Goal: Transaction & Acquisition: Purchase product/service

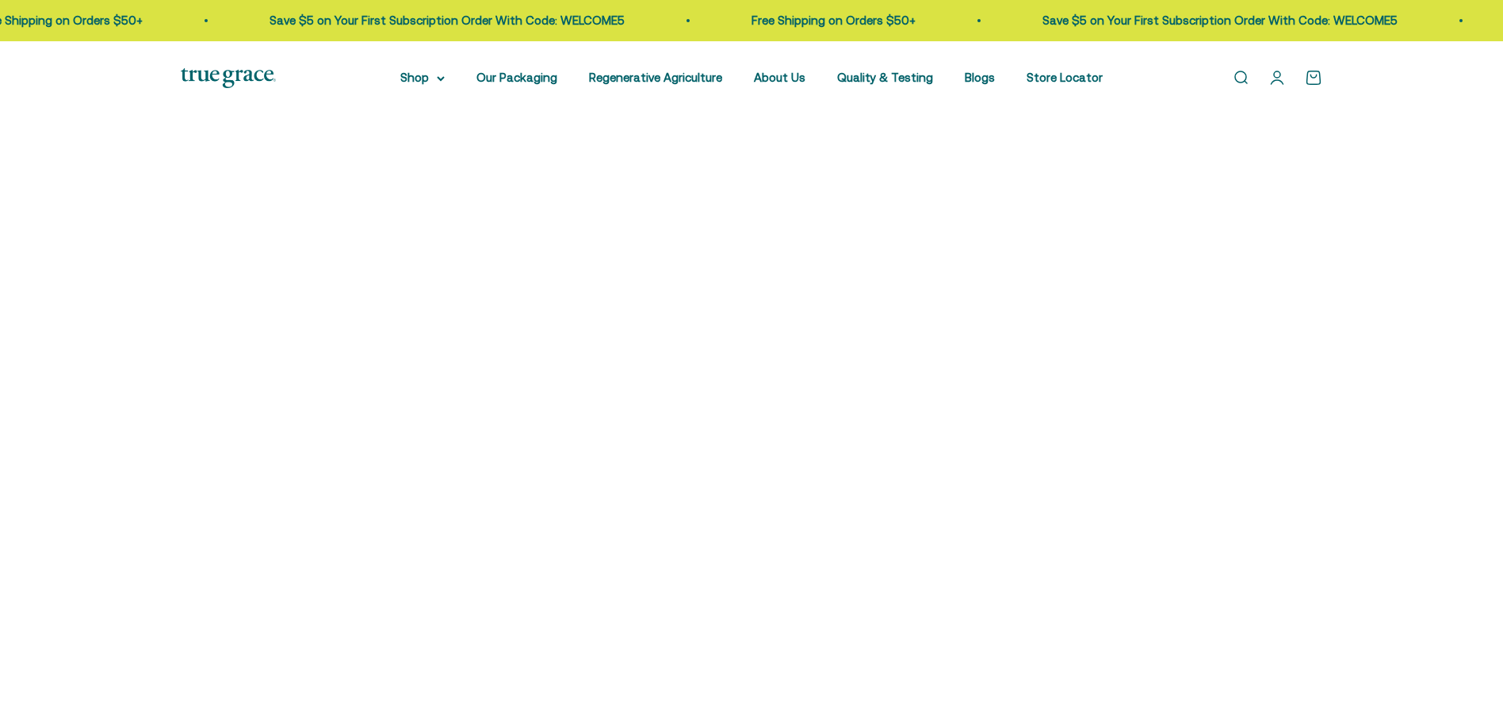
scroll to position [555, 0]
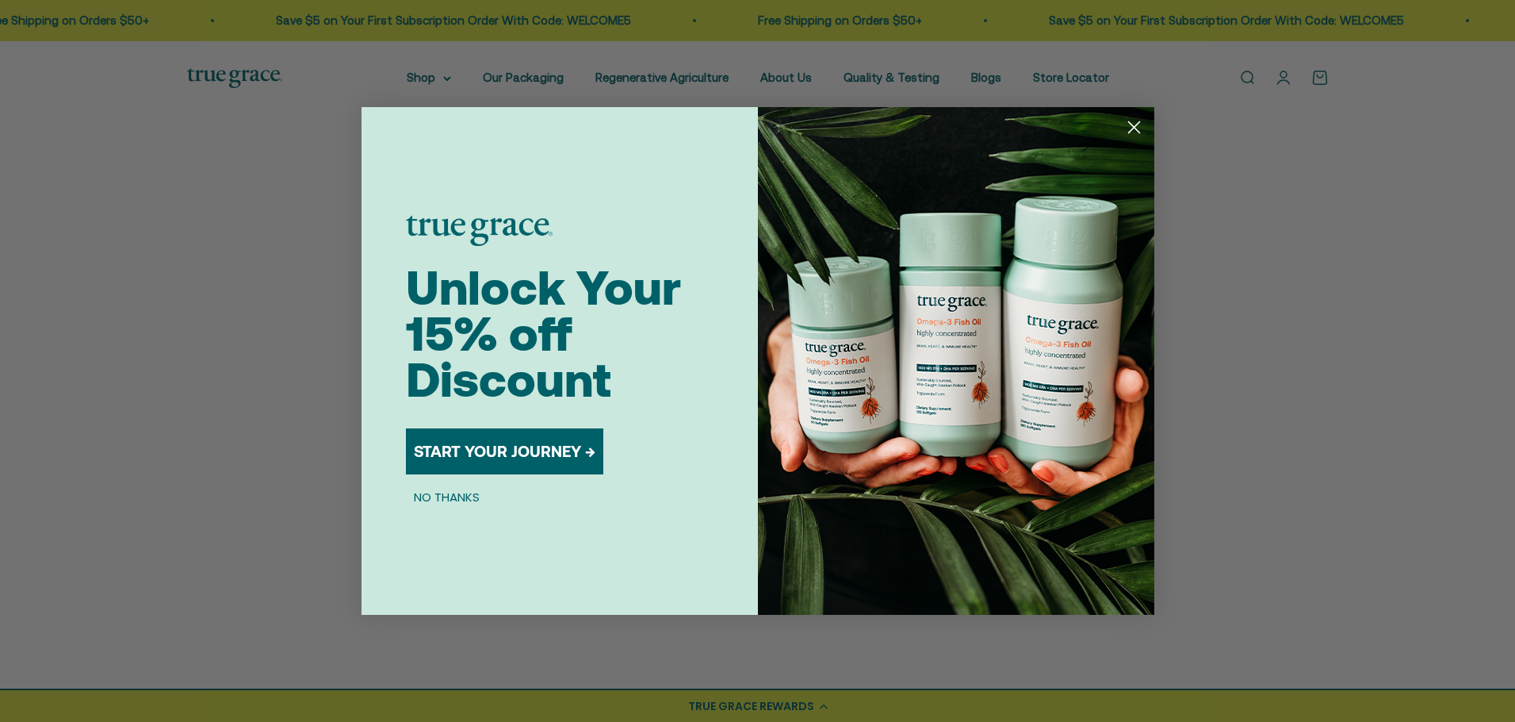
click at [1137, 128] on circle "Close dialog" at bounding box center [1133, 127] width 26 height 26
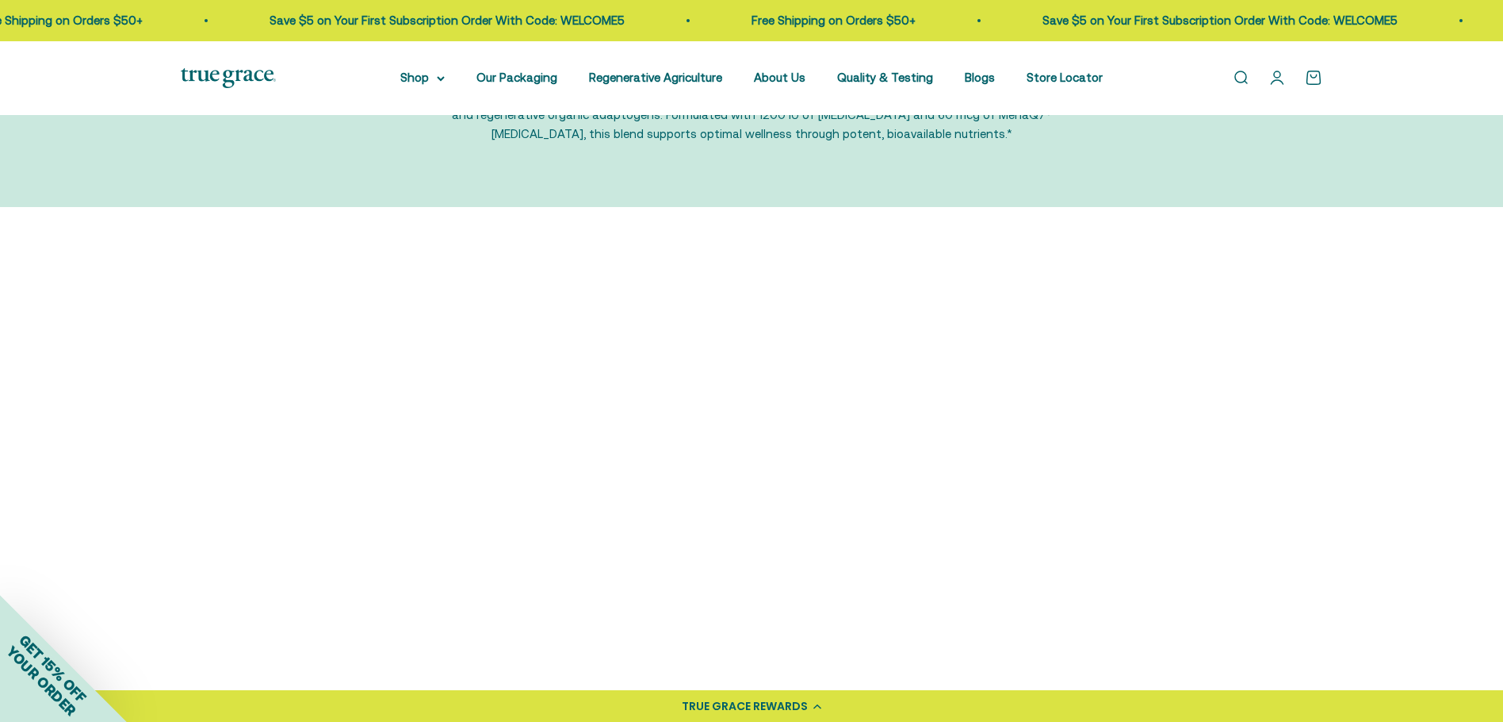
scroll to position [79, 0]
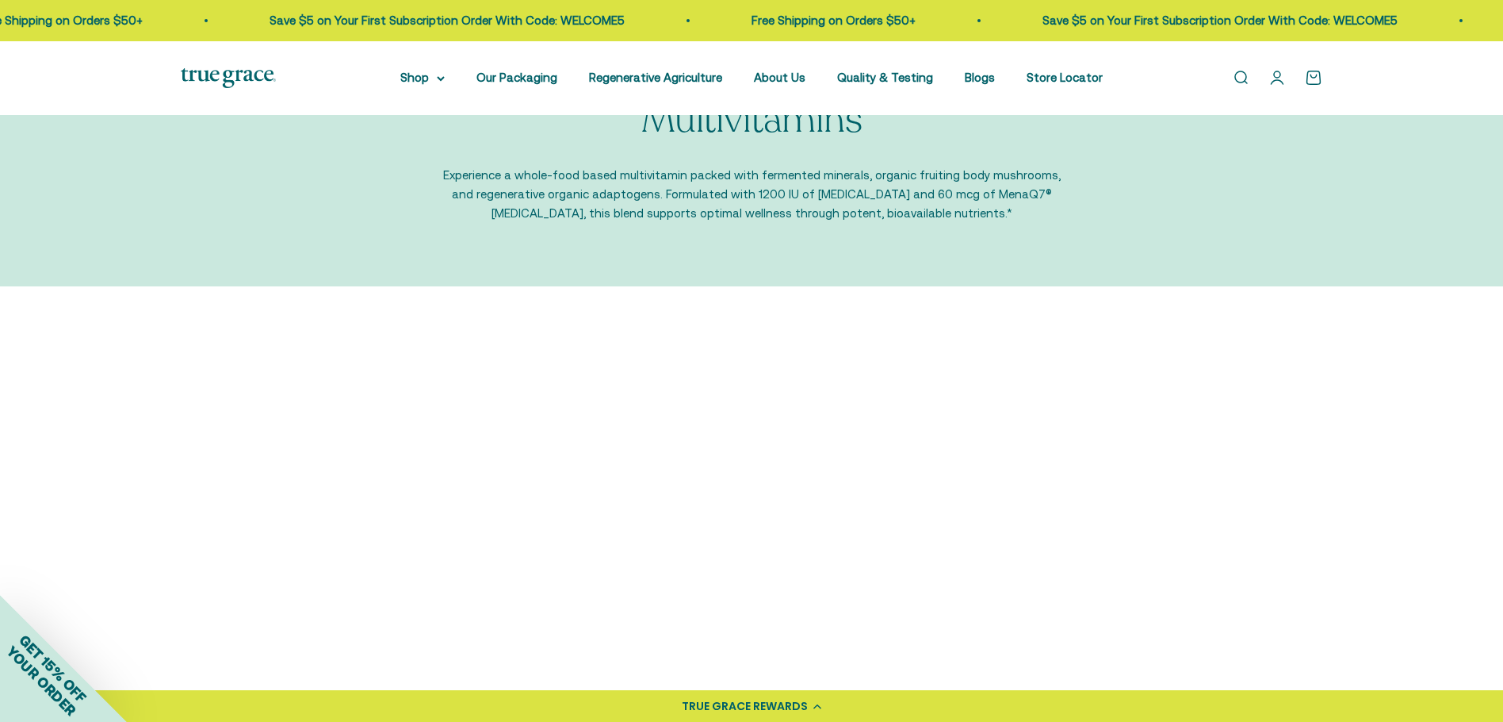
click at [328, 450] on img at bounding box center [316, 485] width 271 height 271
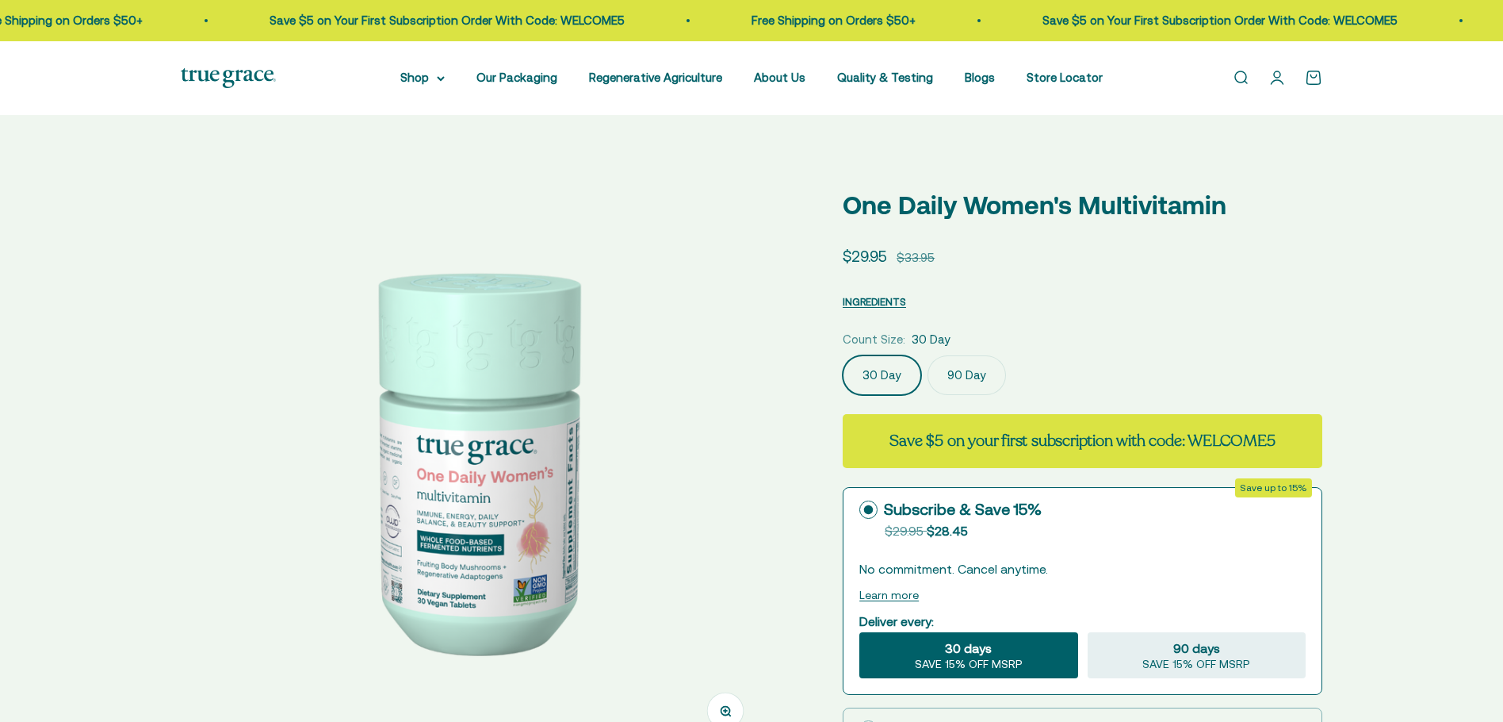
select select "3"
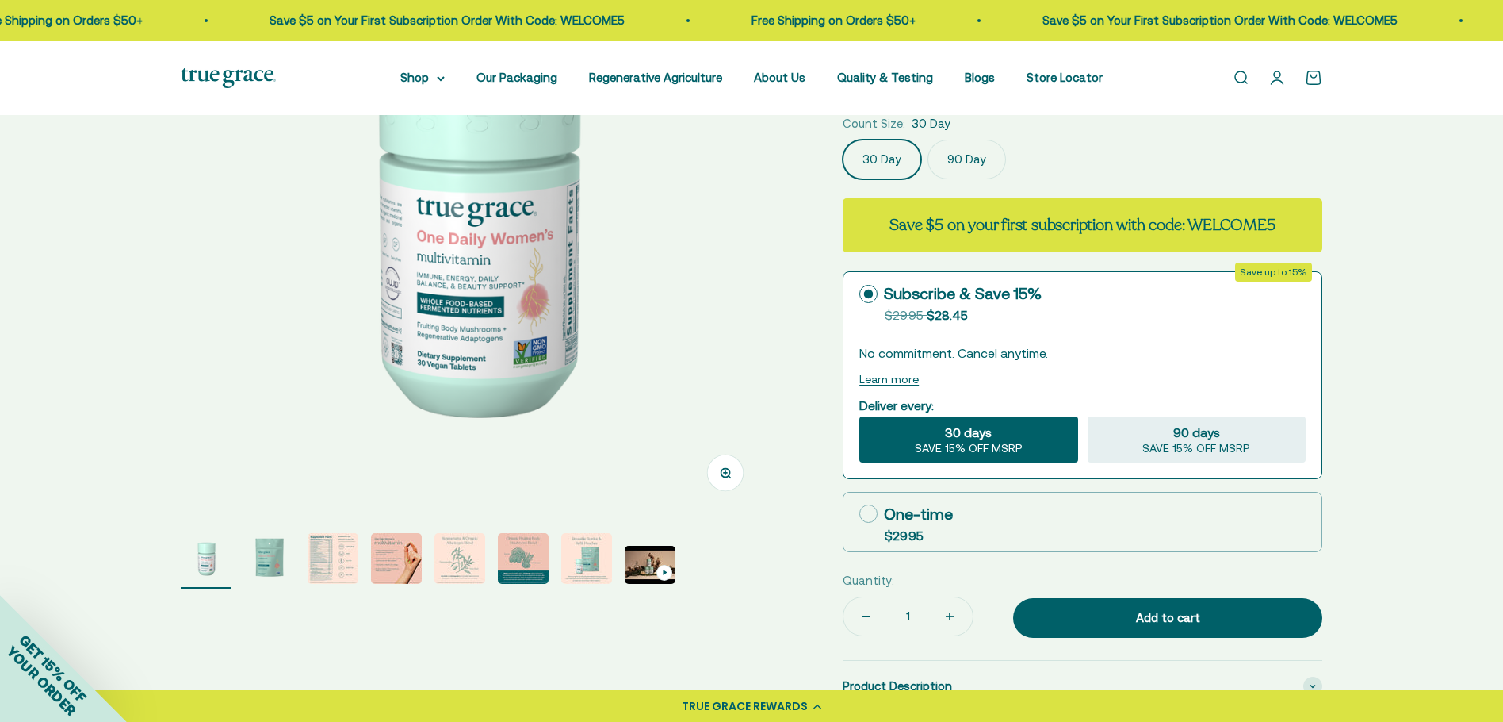
scroll to position [396, 0]
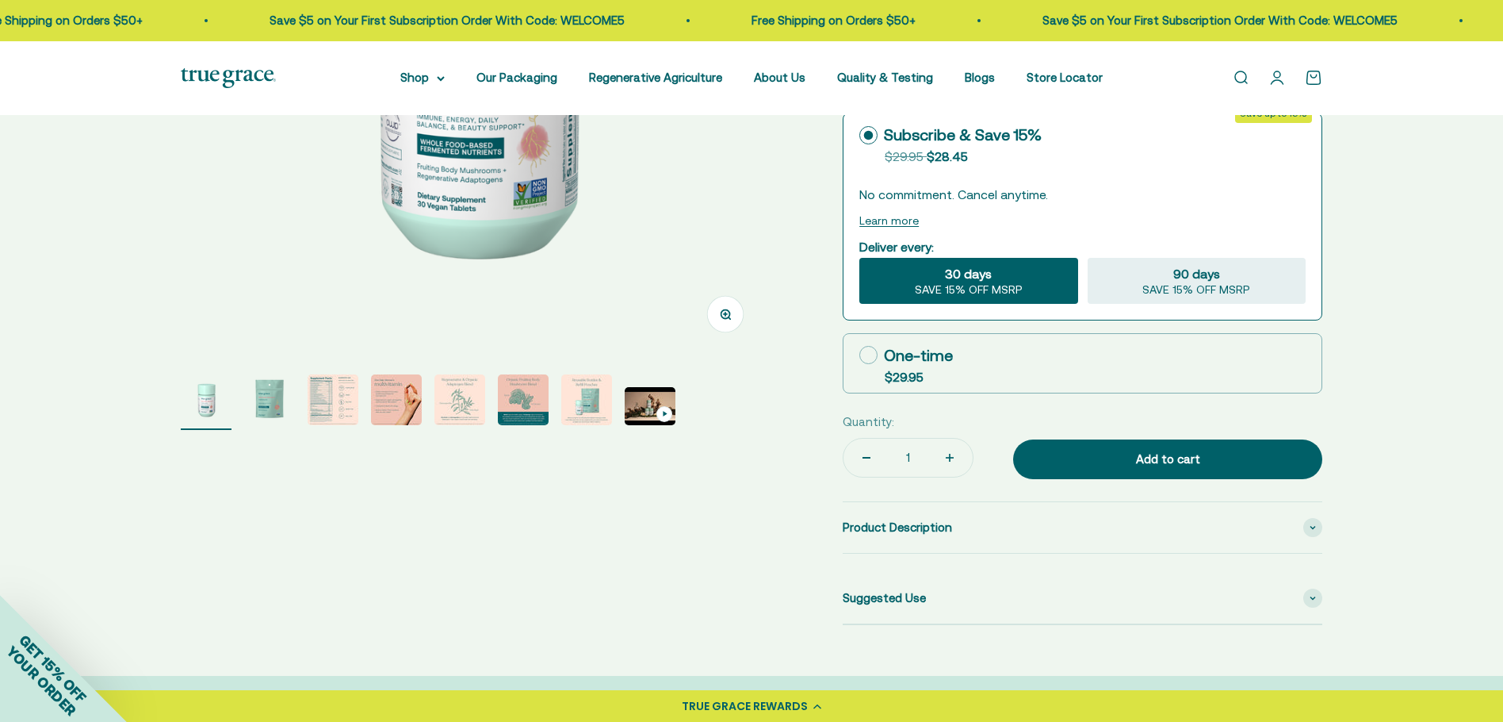
click at [258, 400] on img "Go to item 2" at bounding box center [269, 399] width 51 height 51
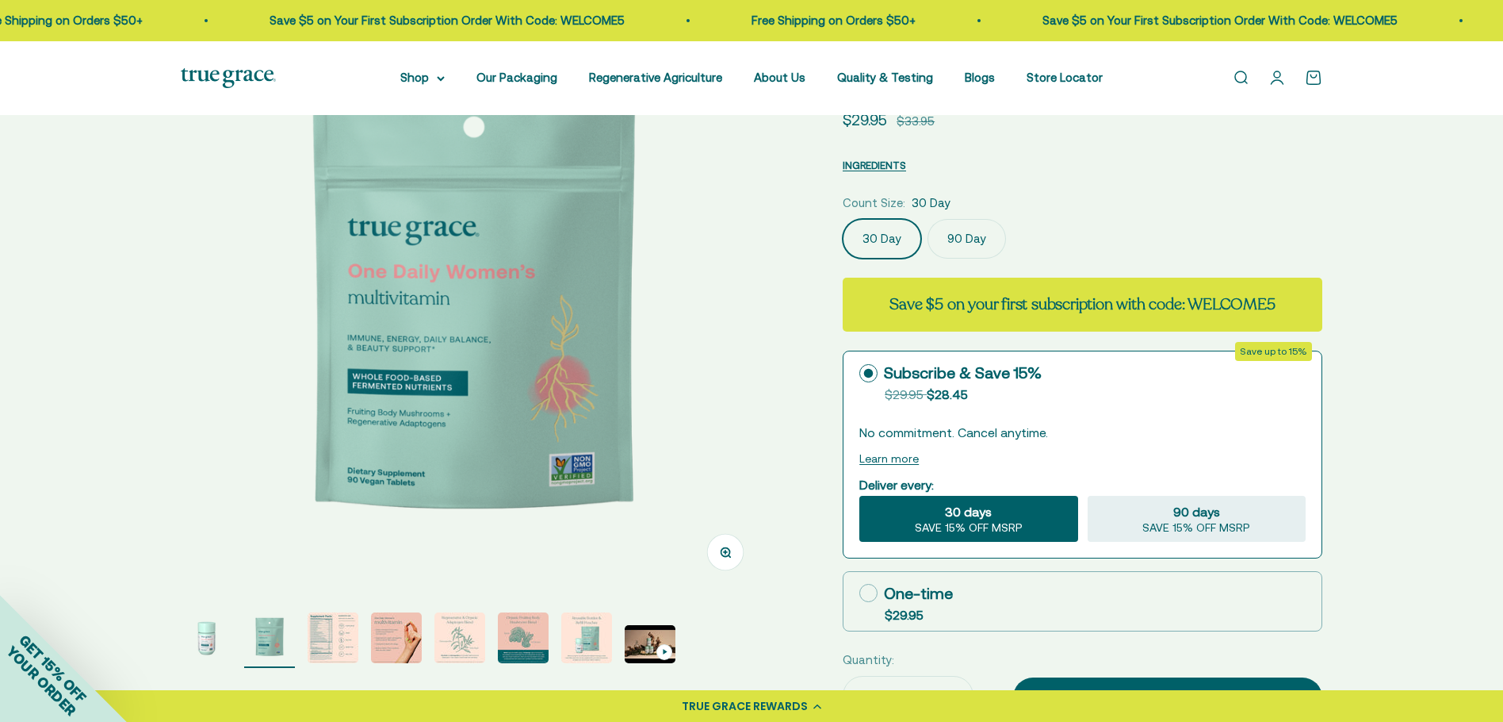
scroll to position [238, 0]
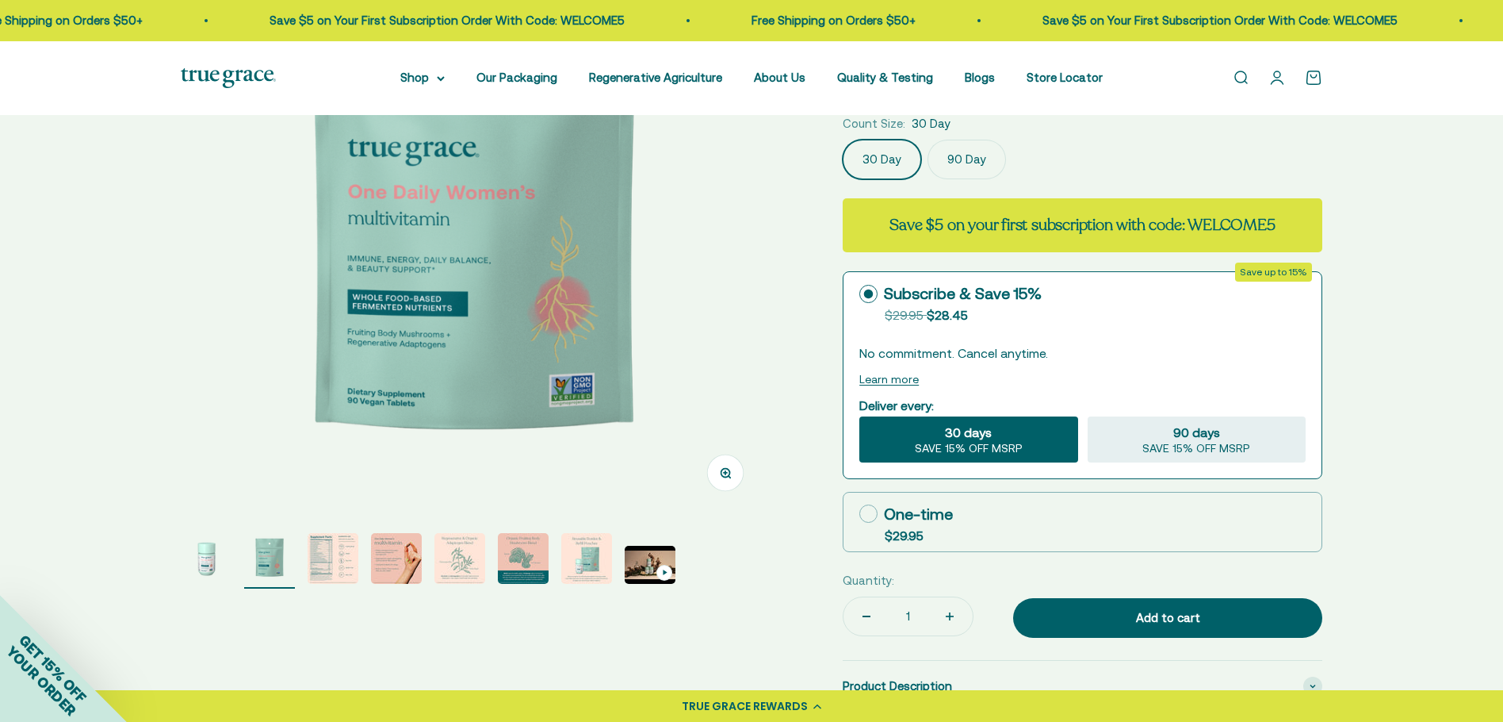
click at [211, 557] on img "Go to item 1" at bounding box center [206, 558] width 51 height 51
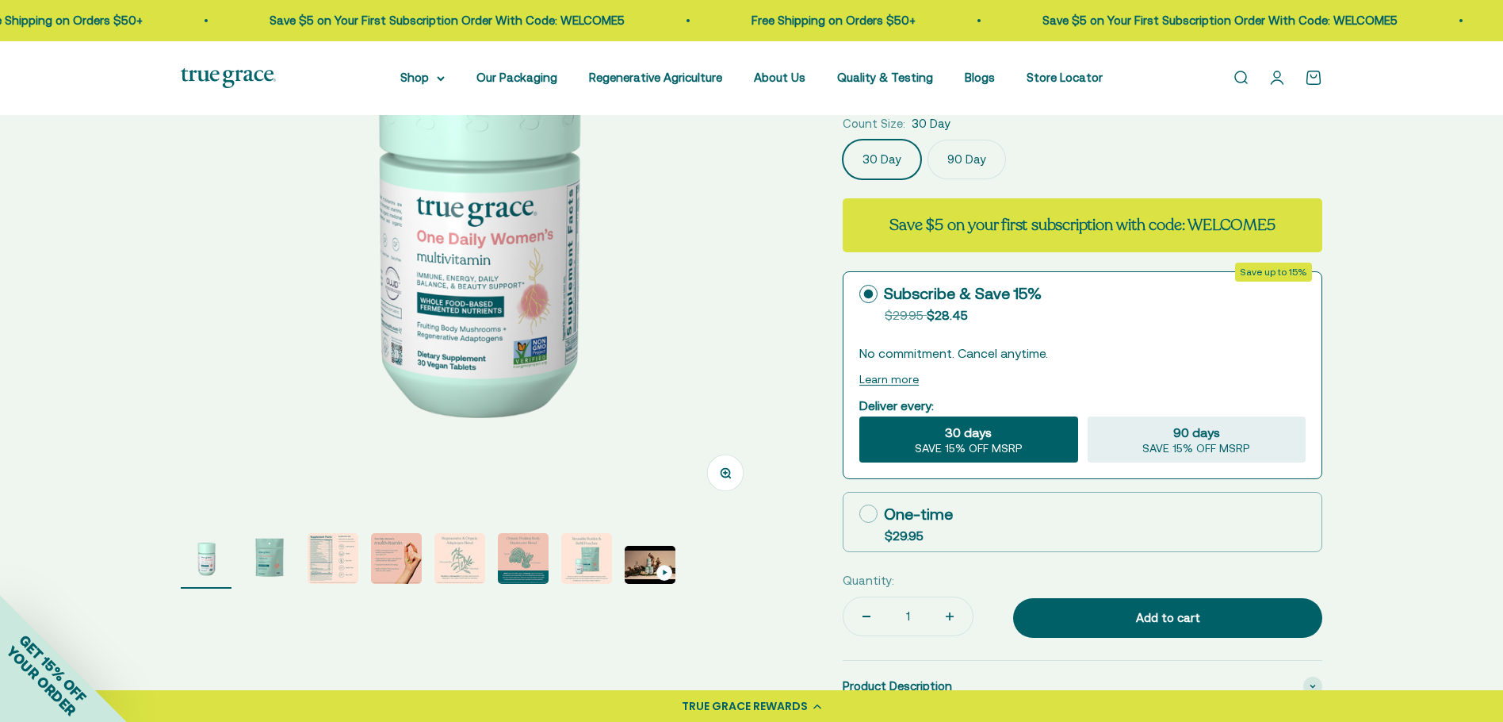
click at [304, 565] on page-dots at bounding box center [474, 561] width 586 height 56
click at [375, 549] on img "Go to item 4" at bounding box center [396, 558] width 51 height 51
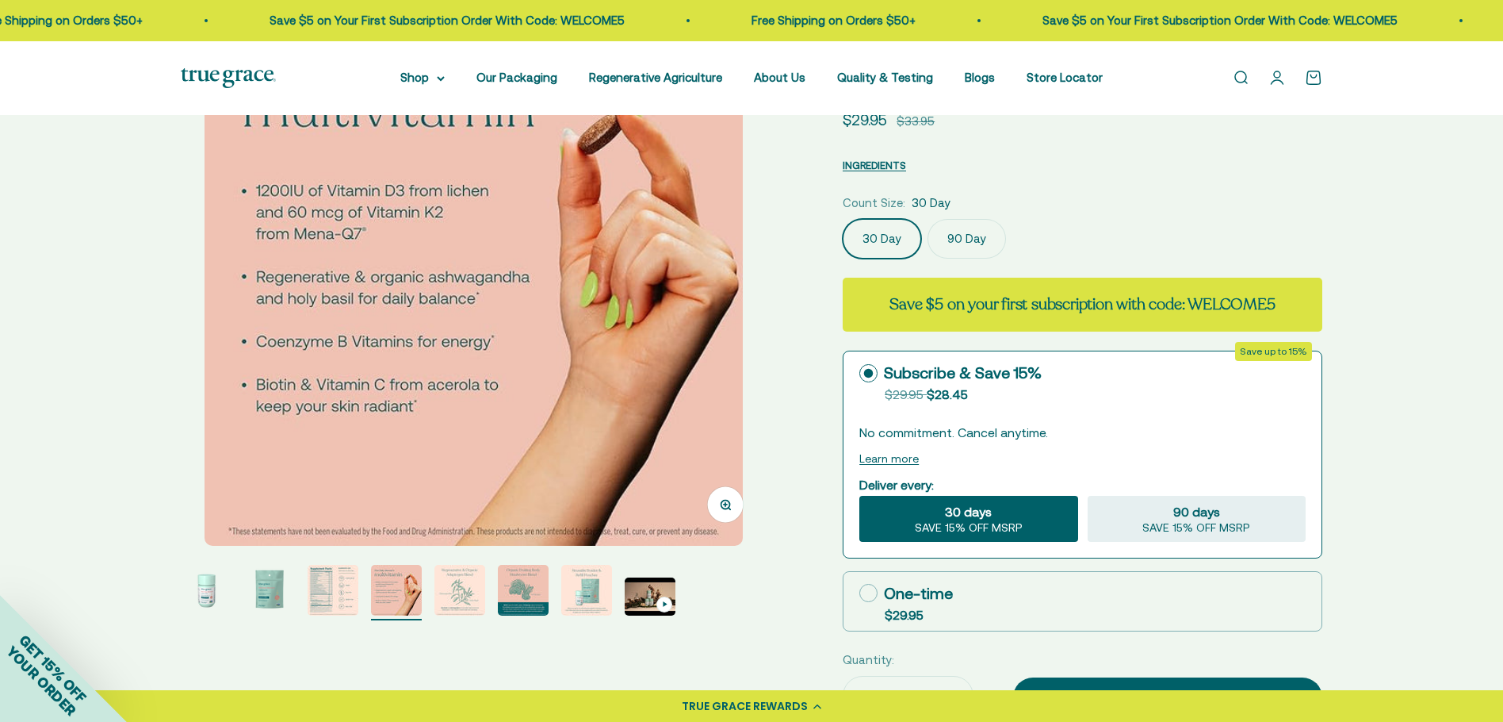
scroll to position [317, 0]
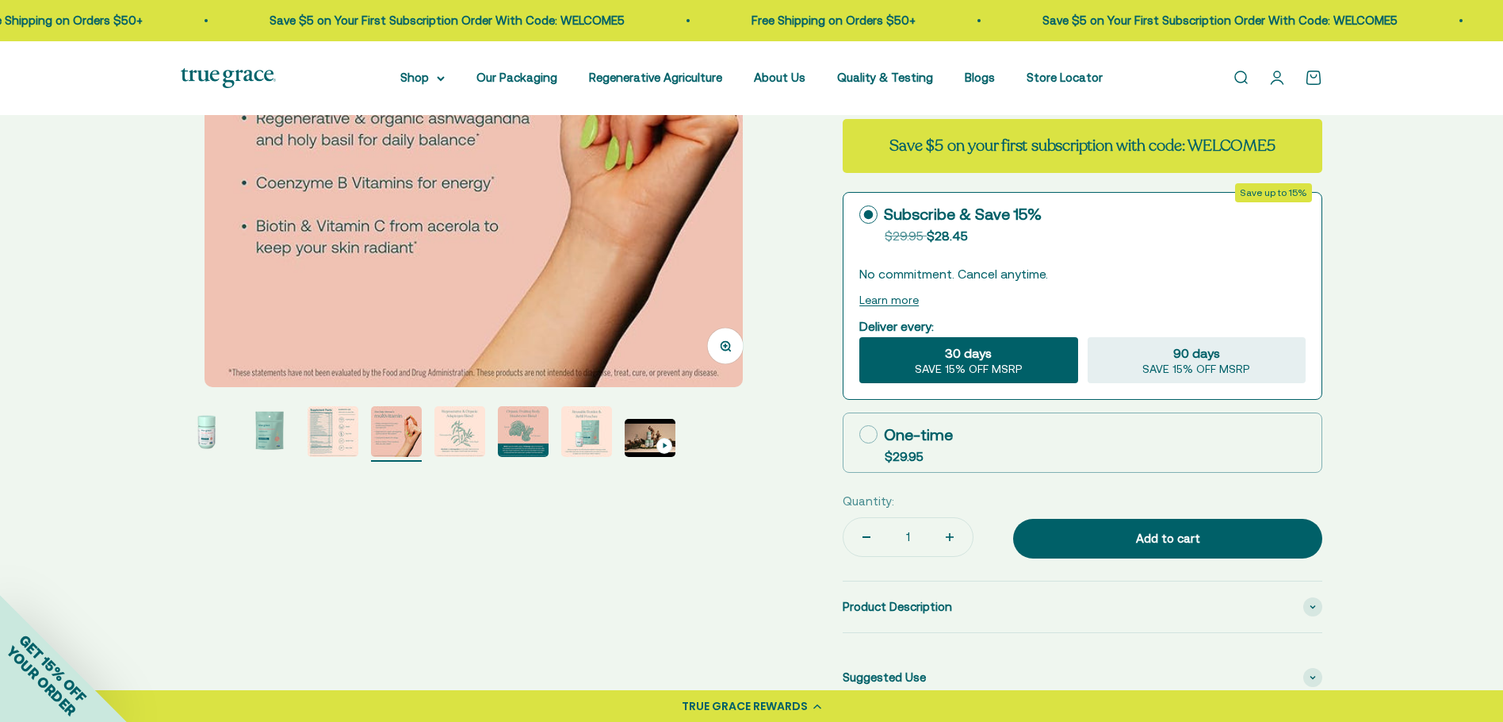
click at [329, 428] on img "Go to item 3" at bounding box center [333, 431] width 51 height 51
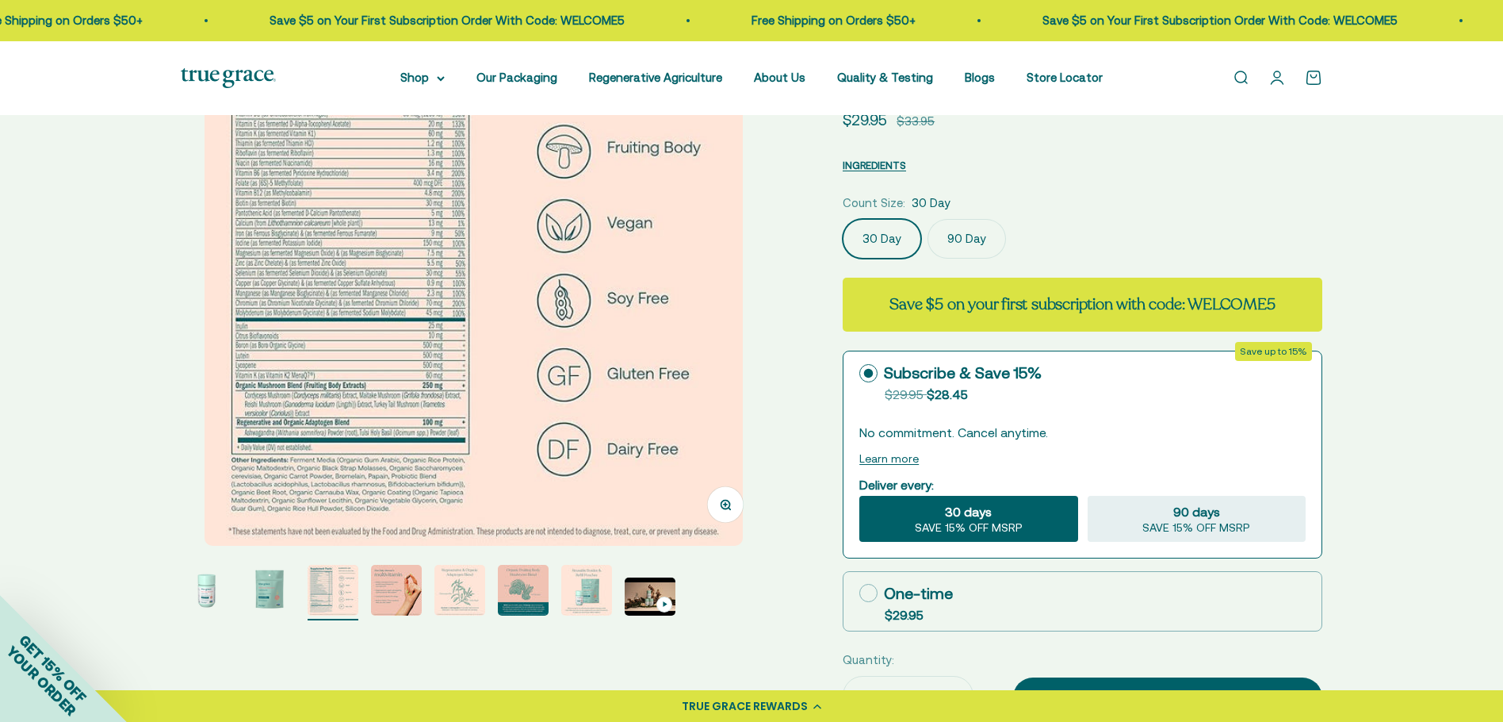
scroll to position [0, 0]
